Goal: Find specific page/section

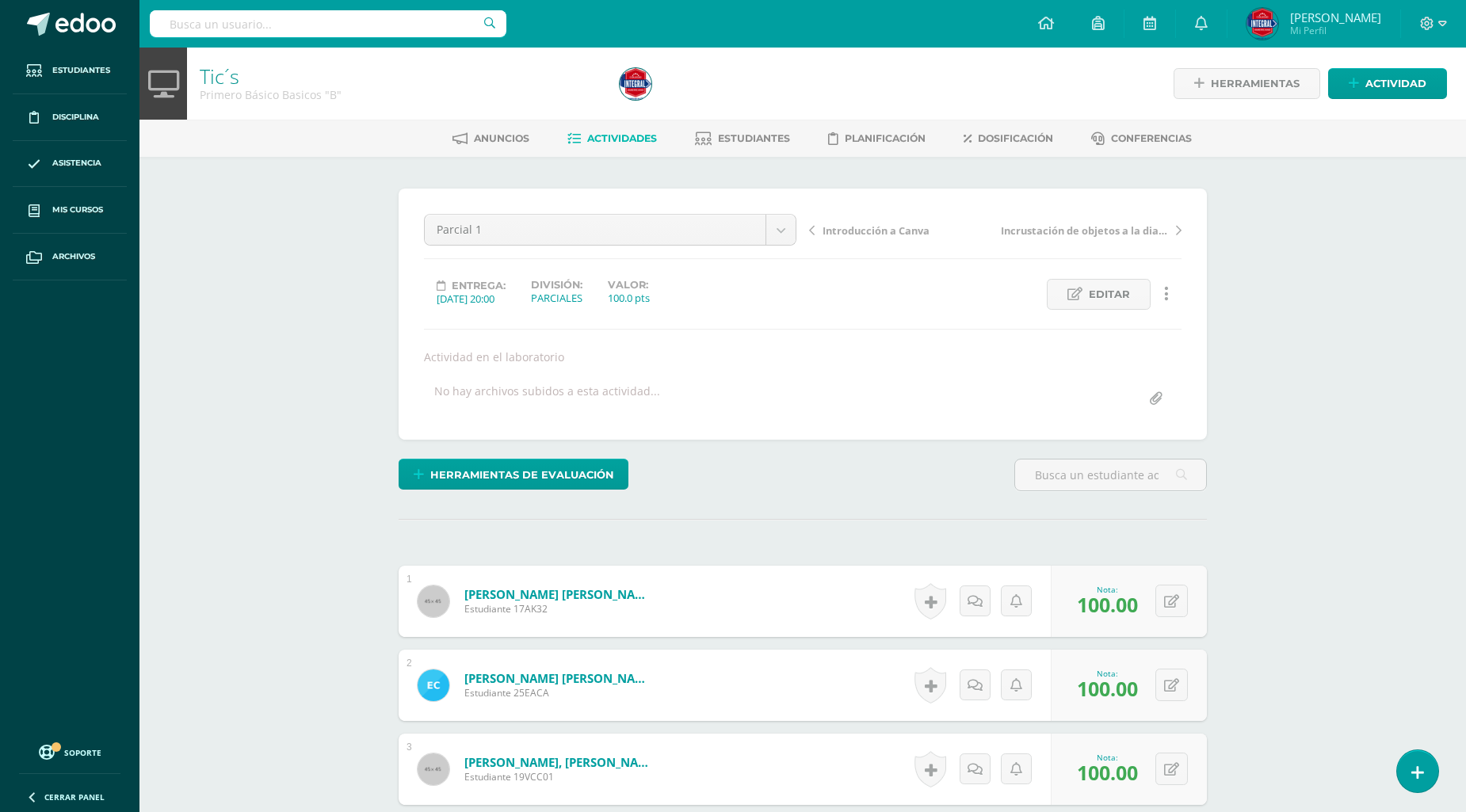
scroll to position [616, 0]
click at [236, 20] on input "text" at bounding box center [328, 23] width 356 height 27
type input "[PERSON_NAME]"
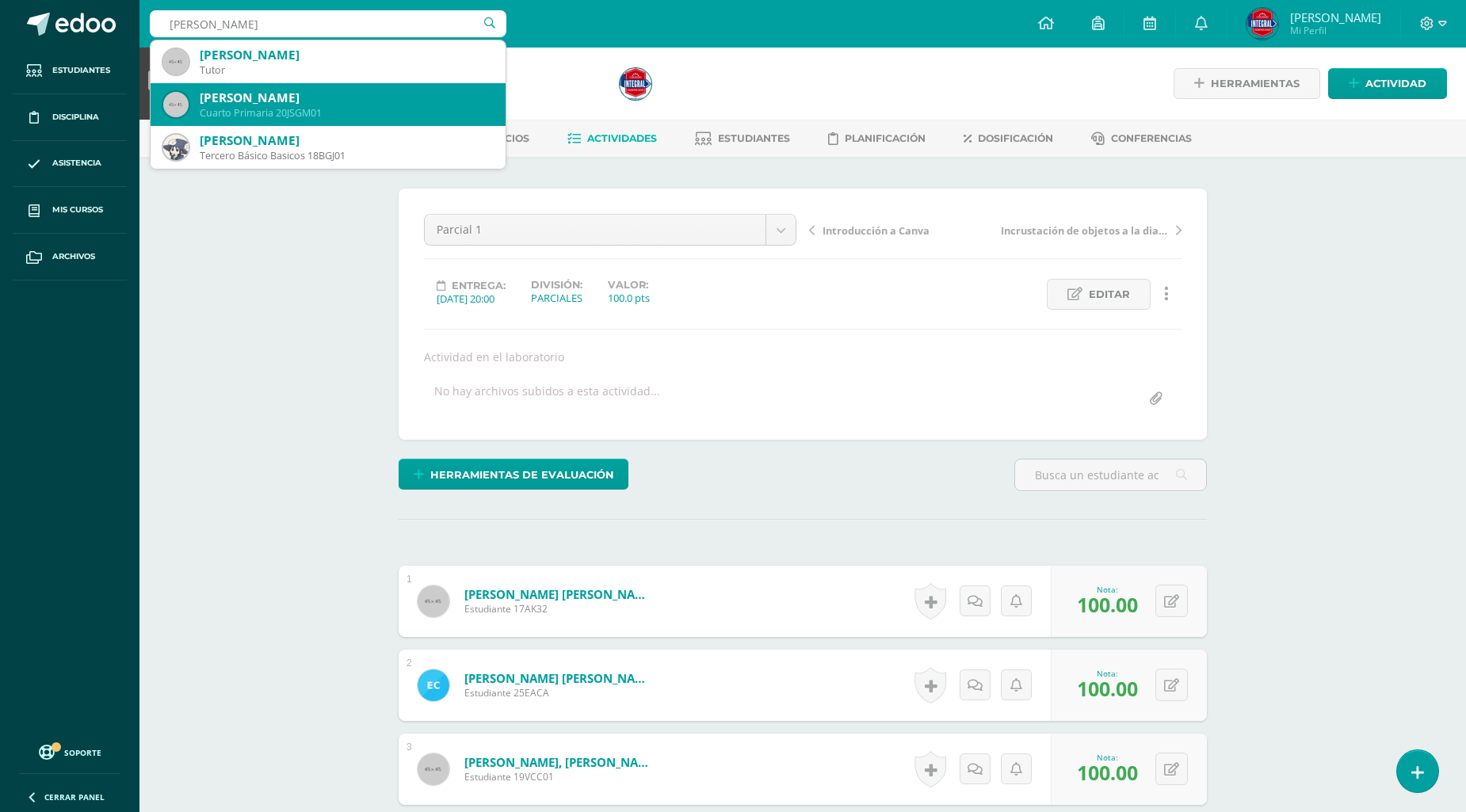
click at [344, 110] on div "Cuarto Primaria 20JSGM01" at bounding box center [346, 113] width 293 height 14
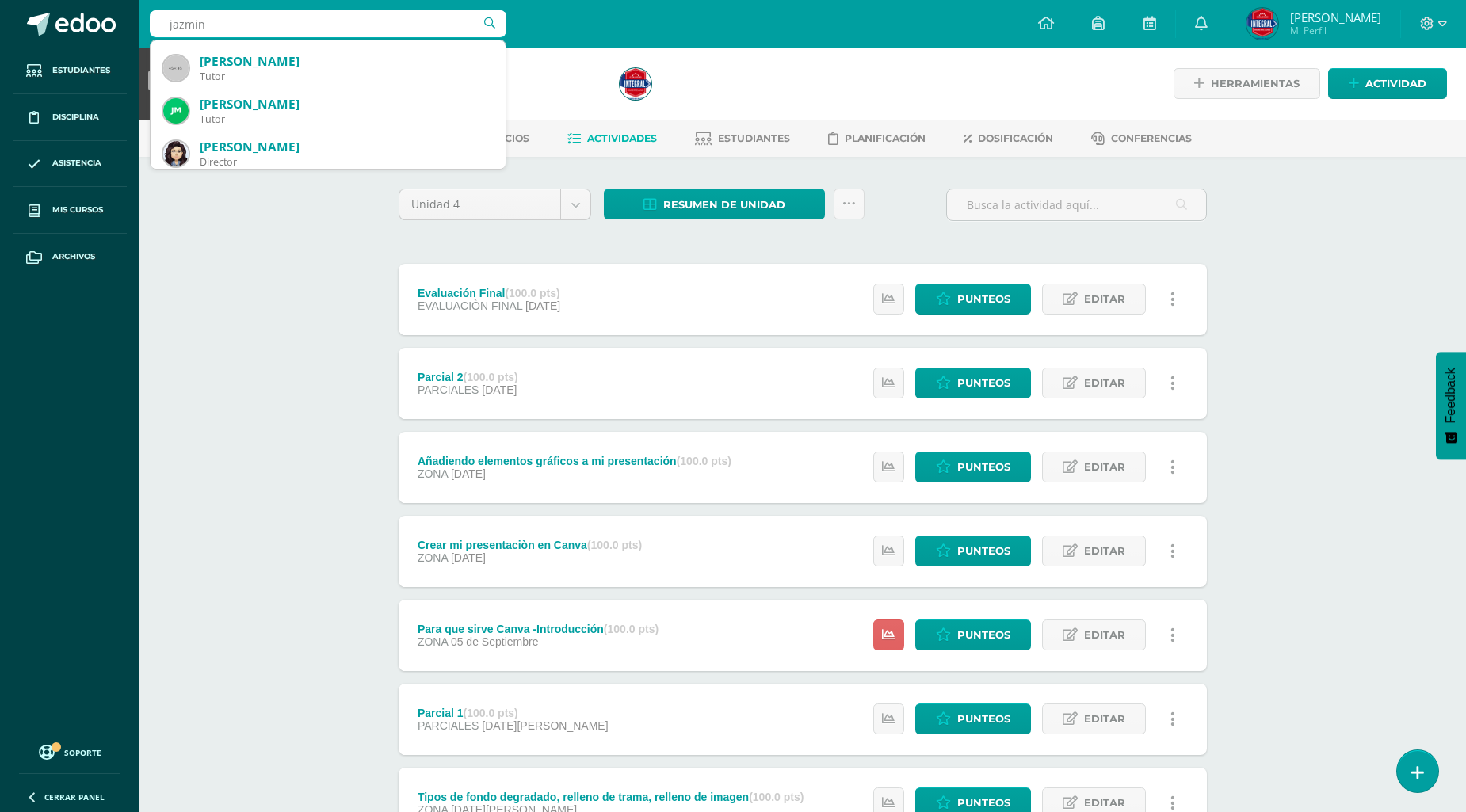
scroll to position [299, 0]
type input "jazmin"
click at [344, 217] on div "Computación Sexto Primaria "A" Herramientas Detalle de asistencias Actividad An…" at bounding box center [803, 622] width 1326 height 1149
